Goal: Information Seeking & Learning: Check status

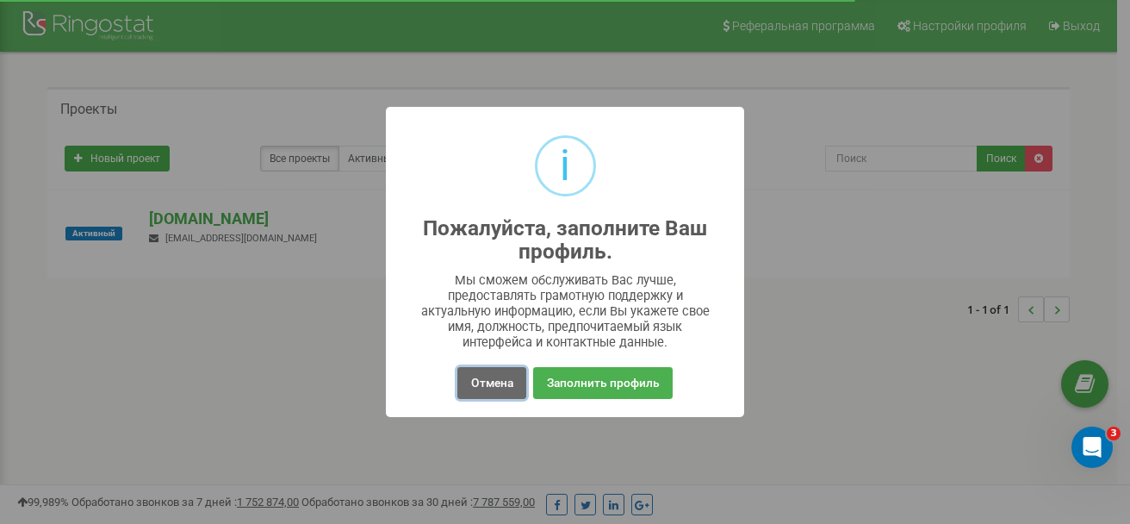
click at [503, 373] on button "Отмена" at bounding box center [491, 383] width 68 height 32
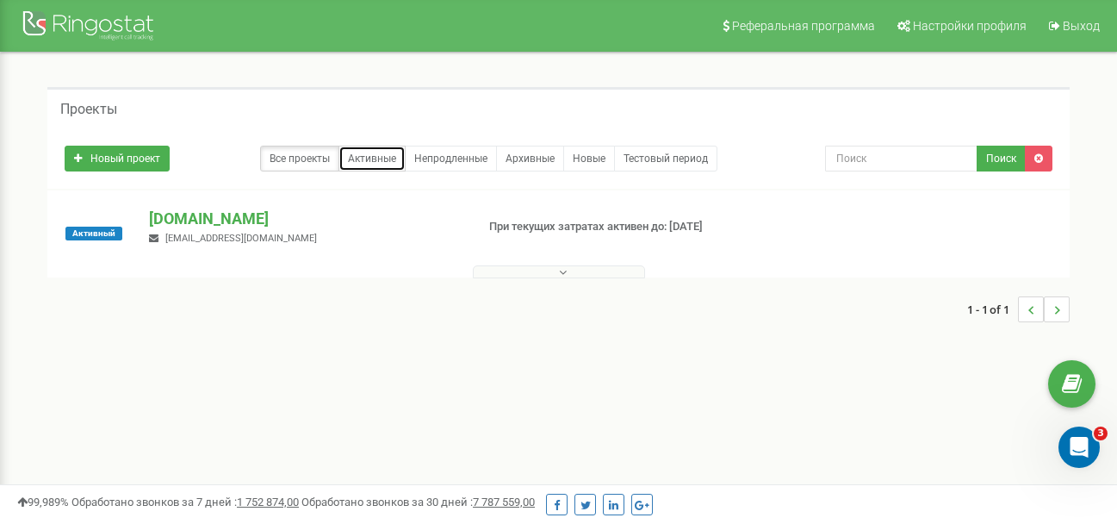
click at [356, 156] on link "Активные" at bounding box center [371, 159] width 67 height 26
click at [498, 227] on p "При текущих затратах активен до: [DATE]" at bounding box center [602, 227] width 227 height 16
click at [560, 267] on icon at bounding box center [563, 272] width 8 height 12
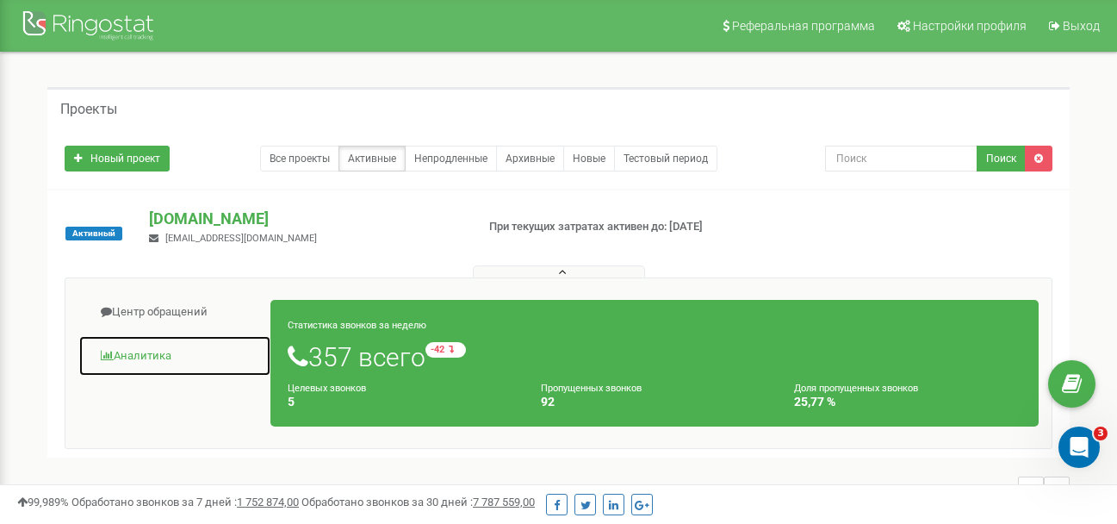
click at [111, 346] on link "Аналитика" at bounding box center [174, 356] width 193 height 42
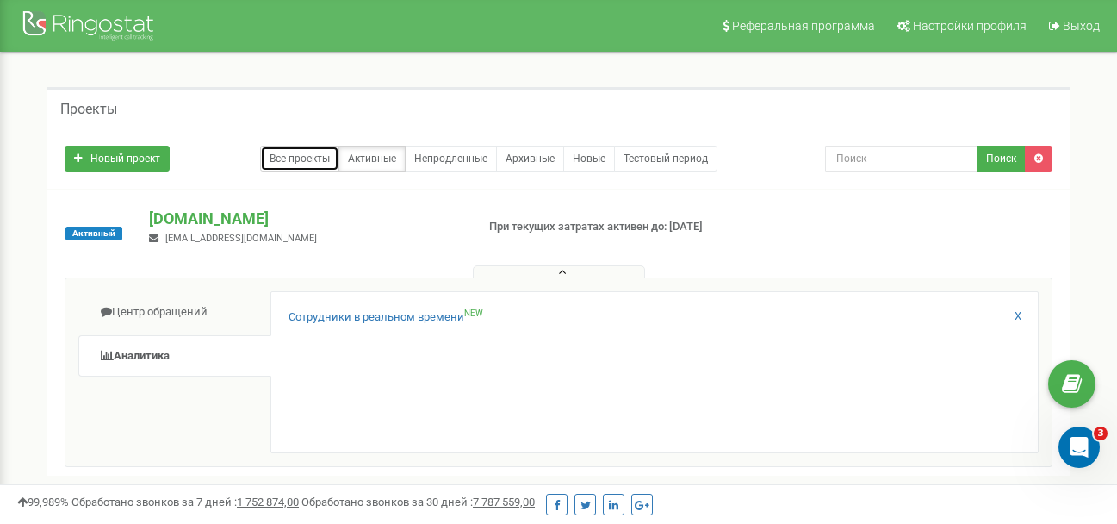
click at [298, 158] on link "Все проекты" at bounding box center [299, 159] width 79 height 26
click at [180, 221] on p "[DOMAIN_NAME]" at bounding box center [305, 219] width 312 height 22
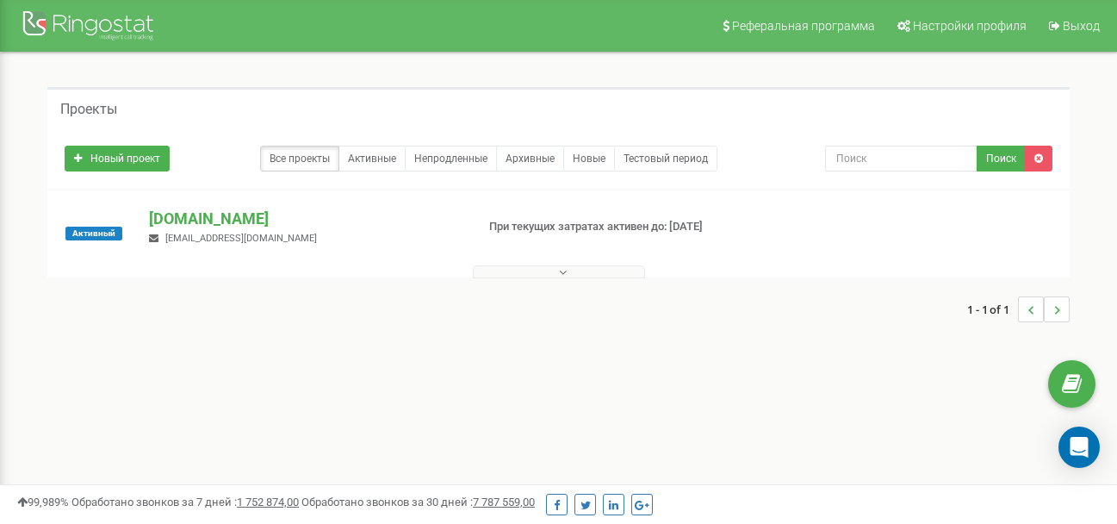
click at [174, 220] on p "[DOMAIN_NAME]" at bounding box center [305, 219] width 312 height 22
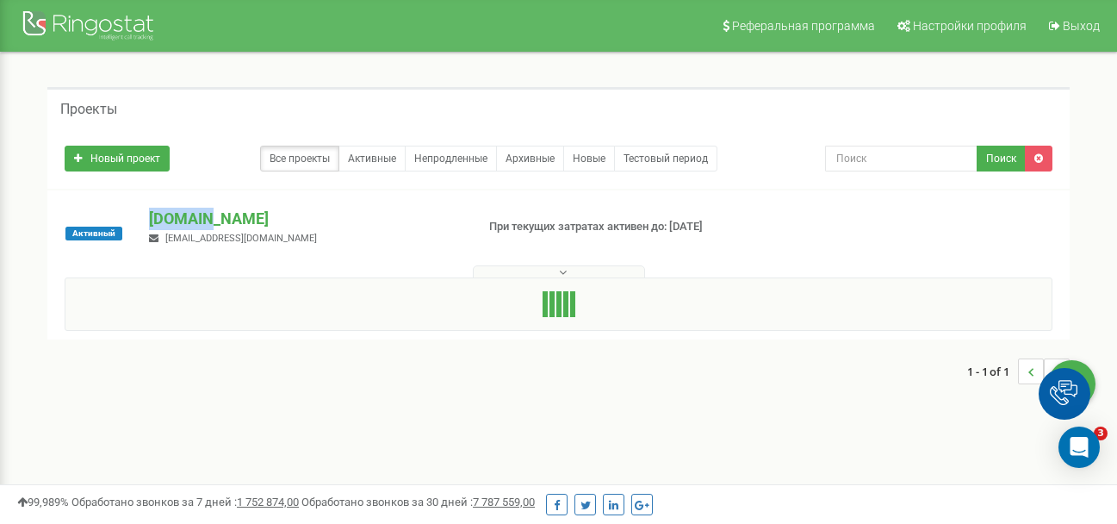
click at [174, 220] on p "[DOMAIN_NAME]" at bounding box center [305, 219] width 312 height 22
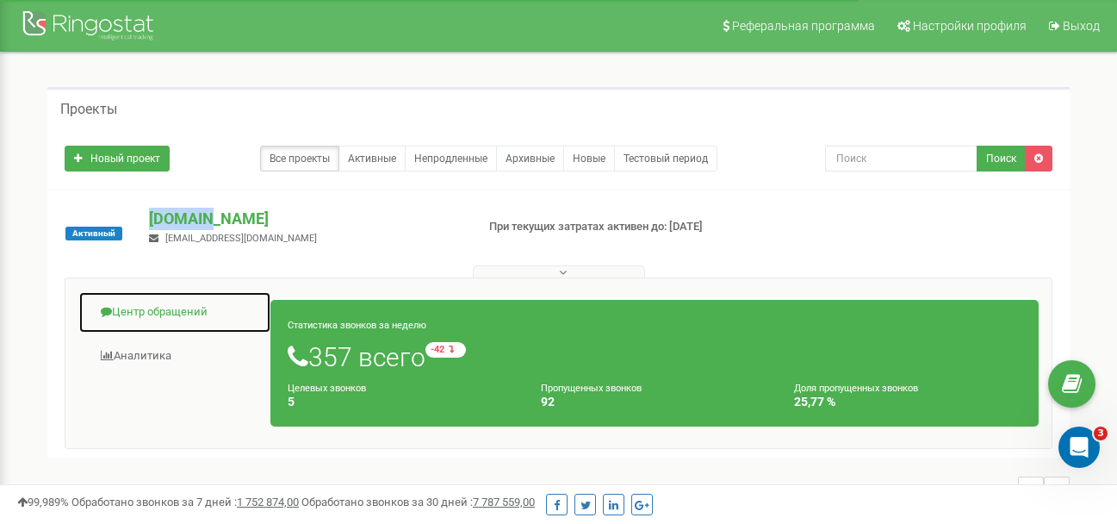
click at [134, 310] on link "Центр обращений" at bounding box center [174, 312] width 193 height 42
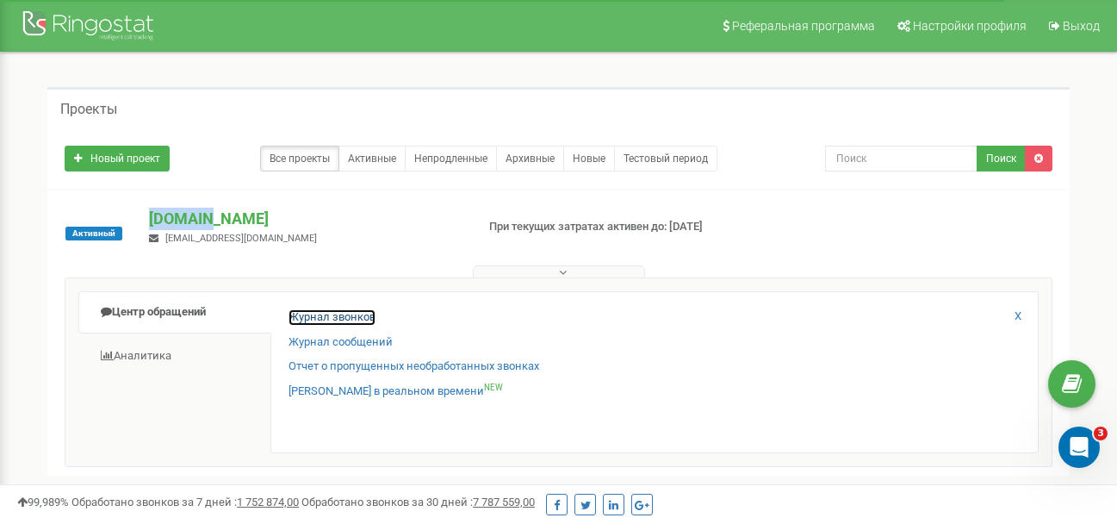
click at [319, 320] on link "Журнал звонков" at bounding box center [332, 317] width 87 height 16
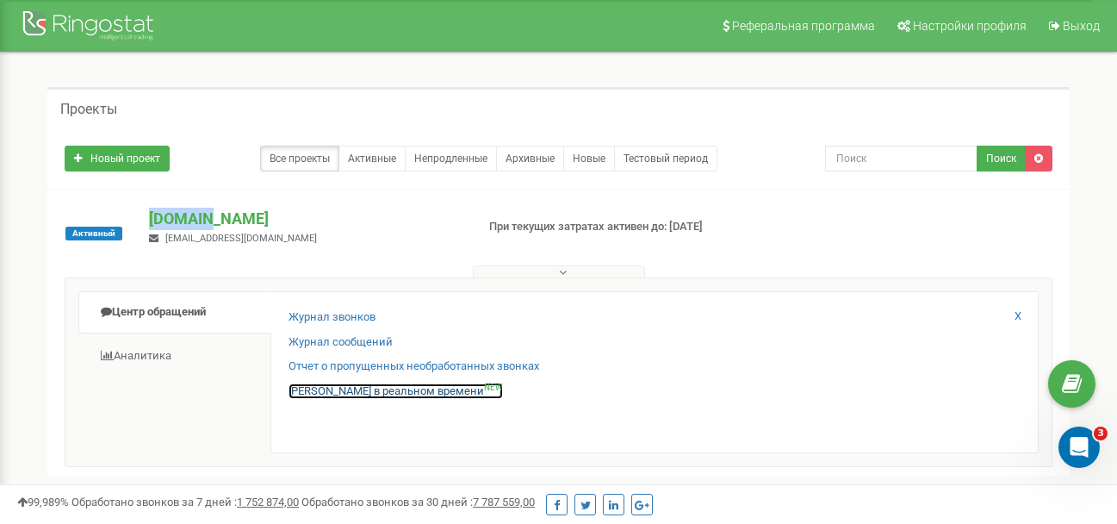
click at [328, 388] on link "Звонки в реальном времени NEW" at bounding box center [396, 391] width 214 height 16
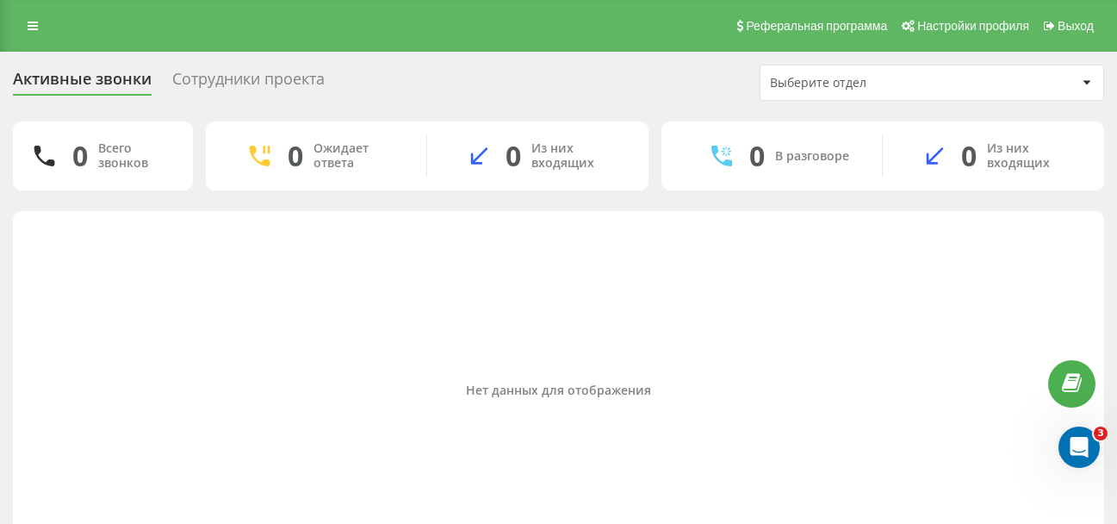
click at [202, 79] on div "Сотрудники проекта" at bounding box center [248, 83] width 152 height 27
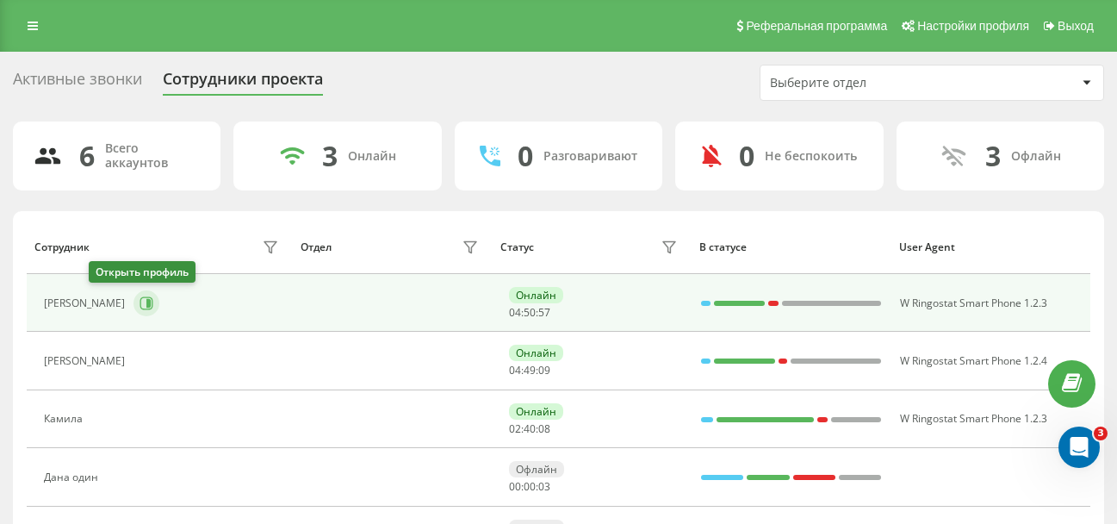
click at [140, 308] on icon at bounding box center [146, 302] width 13 height 13
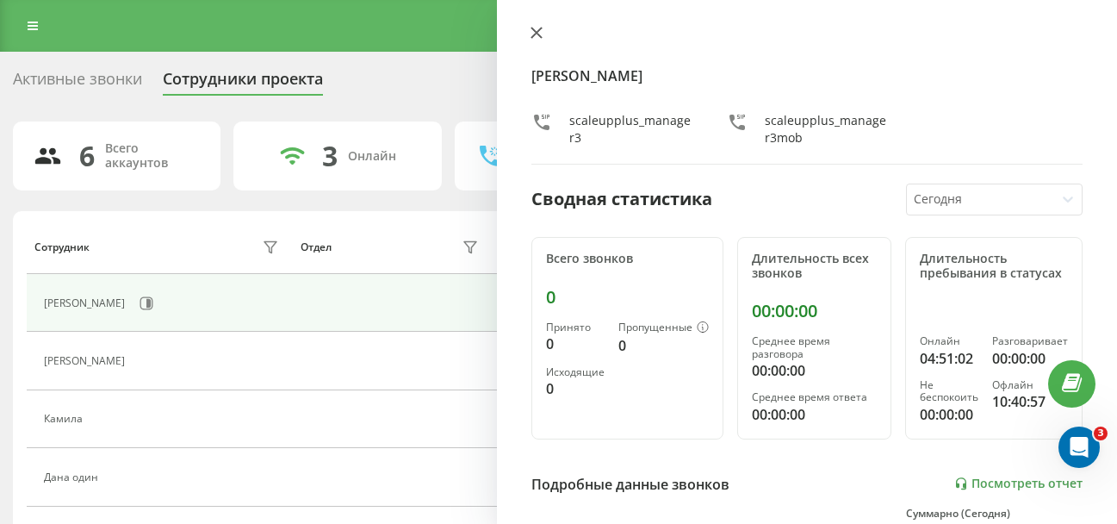
click at [532, 40] on button at bounding box center [536, 34] width 22 height 16
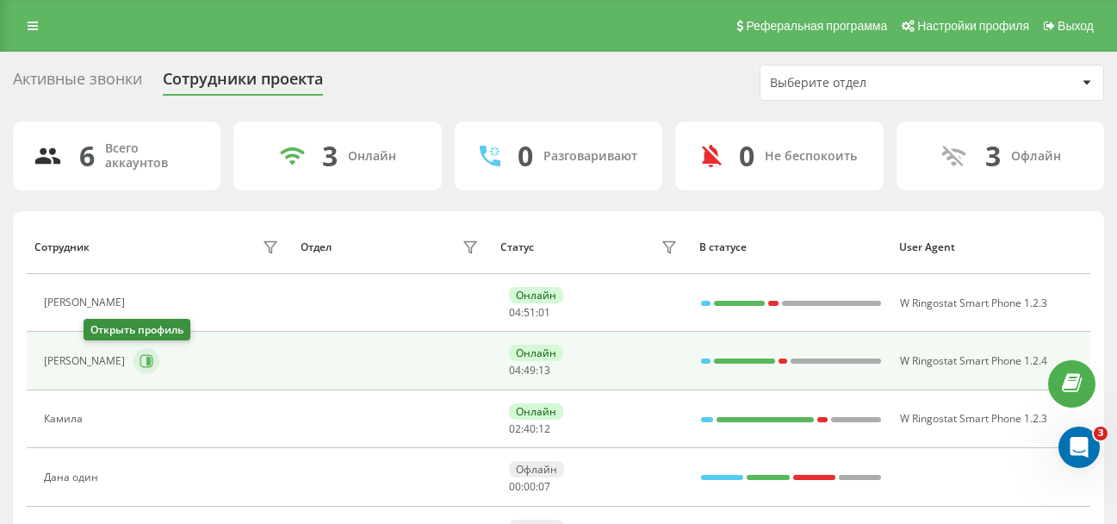
click at [140, 359] on icon at bounding box center [147, 361] width 14 height 14
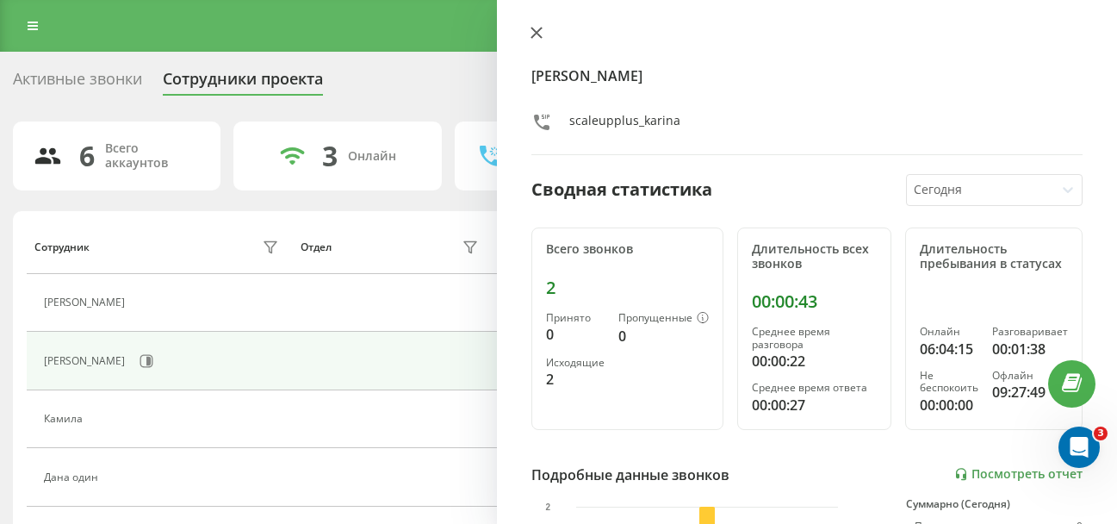
click at [530, 30] on button at bounding box center [536, 34] width 22 height 16
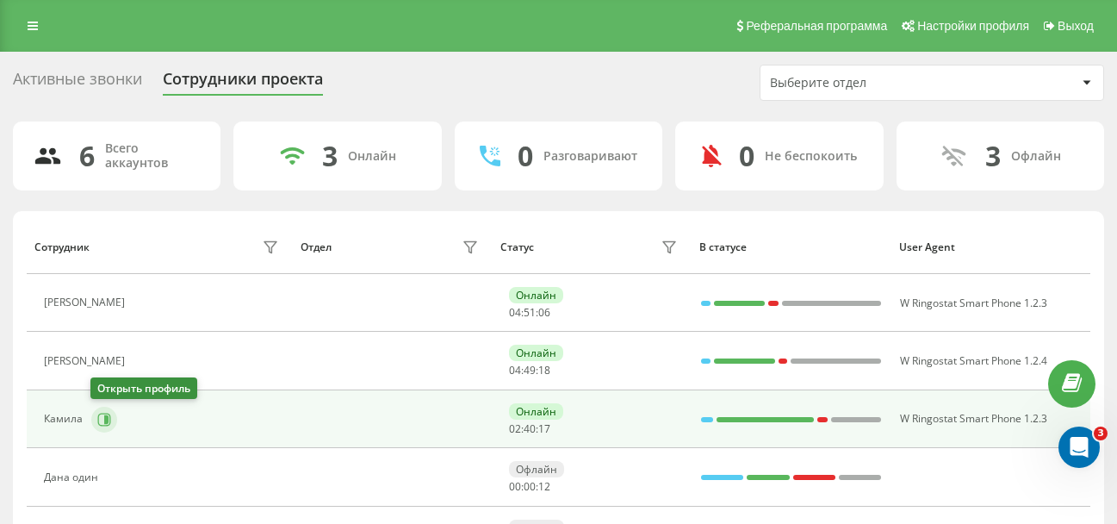
click at [91, 415] on button at bounding box center [104, 419] width 26 height 26
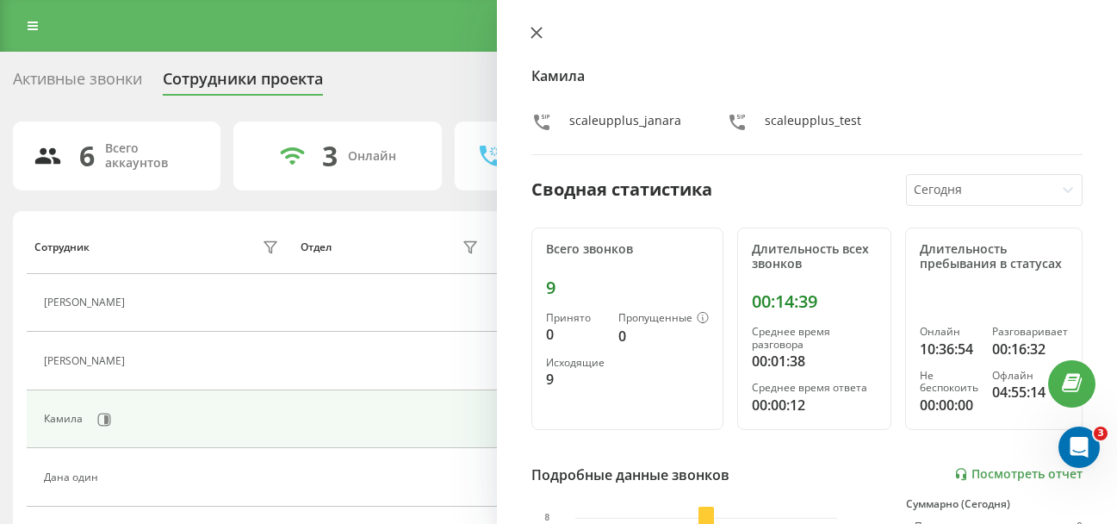
click at [535, 34] on icon at bounding box center [536, 33] width 10 height 10
